Goal: Task Accomplishment & Management: Manage account settings

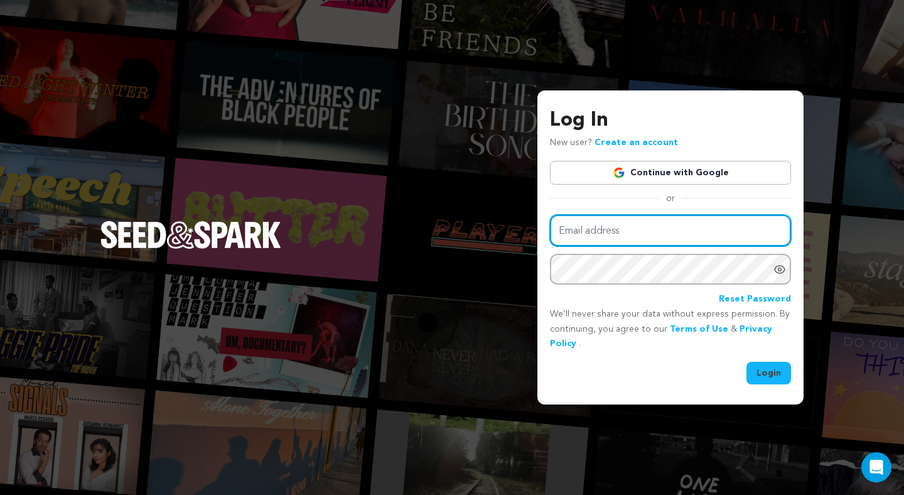
type input "[EMAIL_ADDRESS][DOMAIN_NAME]"
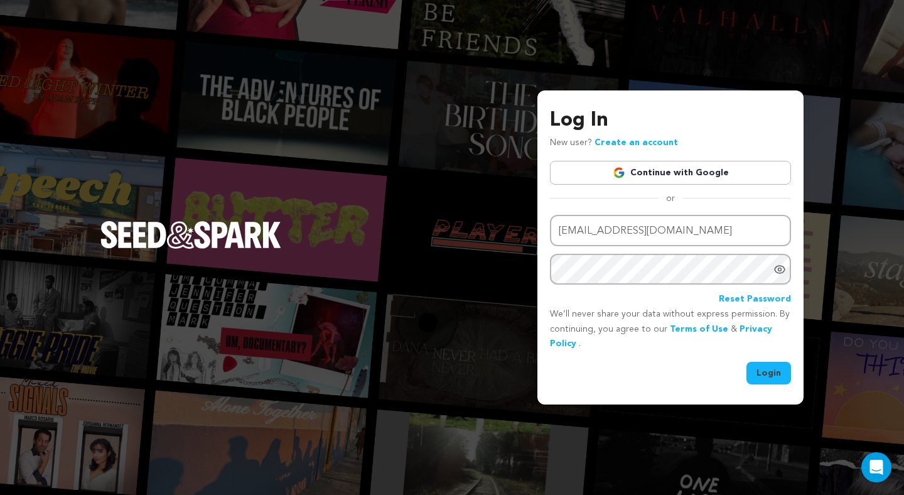
click at [770, 375] on button "Login" at bounding box center [769, 373] width 45 height 23
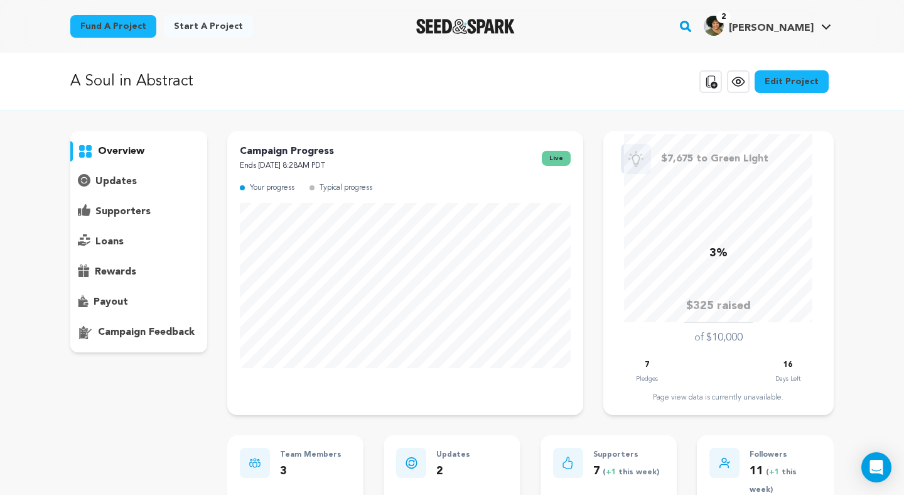
click at [717, 82] on icon at bounding box center [711, 81] width 11 height 13
